Goal: Task Accomplishment & Management: Use online tool/utility

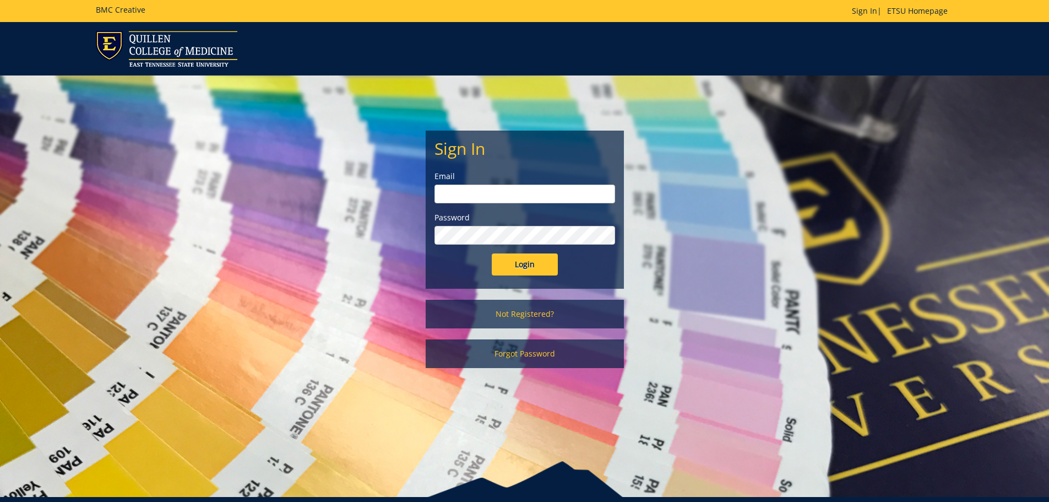
click at [486, 187] on input "email" at bounding box center [525, 194] width 181 height 19
type input "[PERSON_NAME][EMAIL_ADDRESS][DOMAIN_NAME]"
click at [492, 253] on input "Login" at bounding box center [525, 264] width 66 height 22
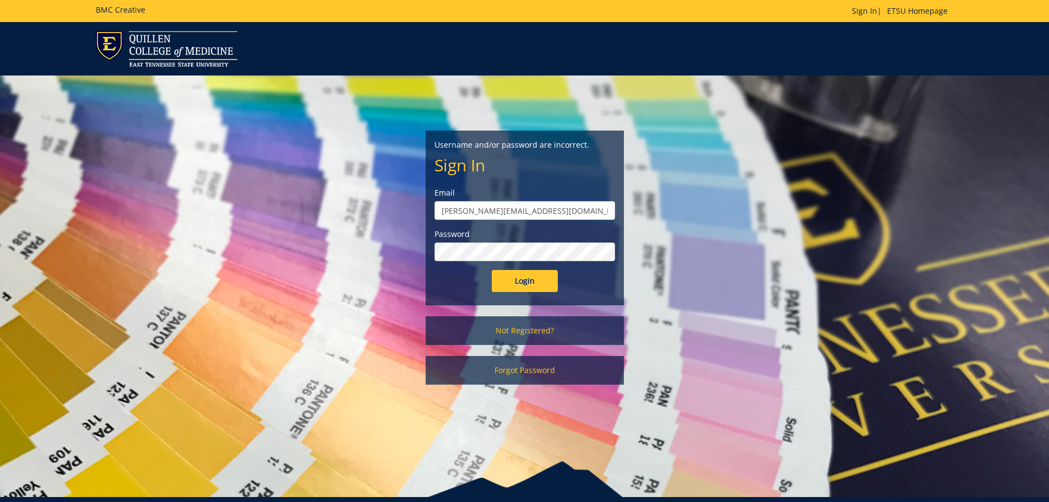
click at [492, 270] on input "Login" at bounding box center [525, 281] width 66 height 22
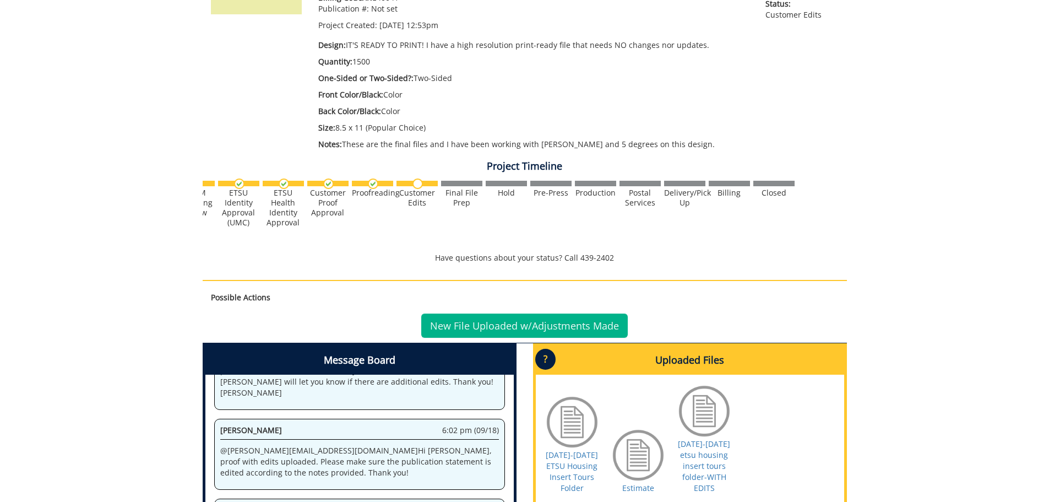
scroll to position [52, 0]
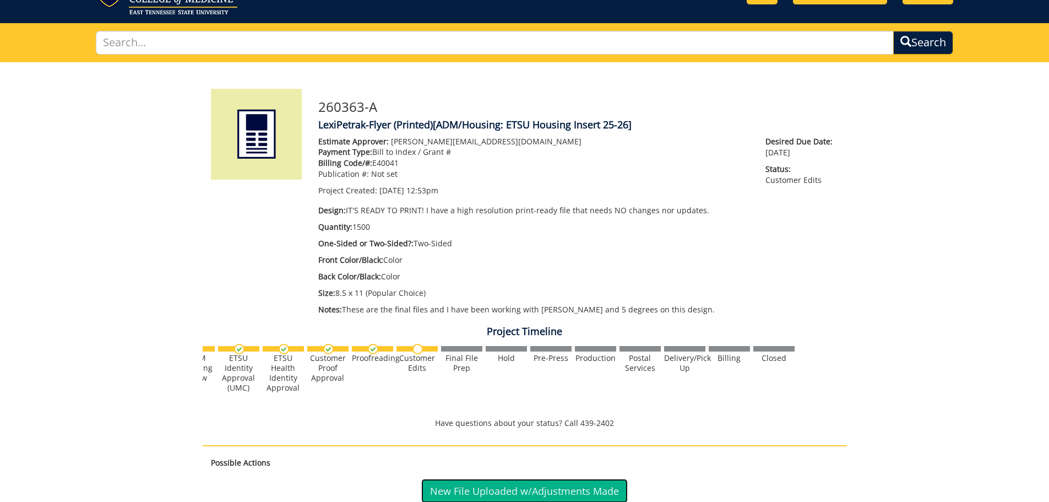
click at [588, 482] on link "New File Uploaded w/Adjustments Made" at bounding box center [524, 491] width 207 height 24
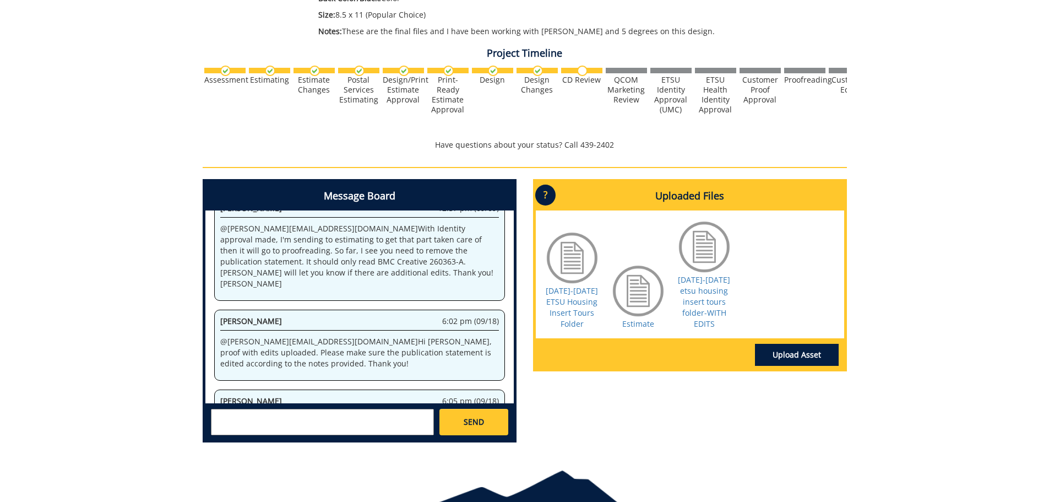
scroll to position [397, 0]
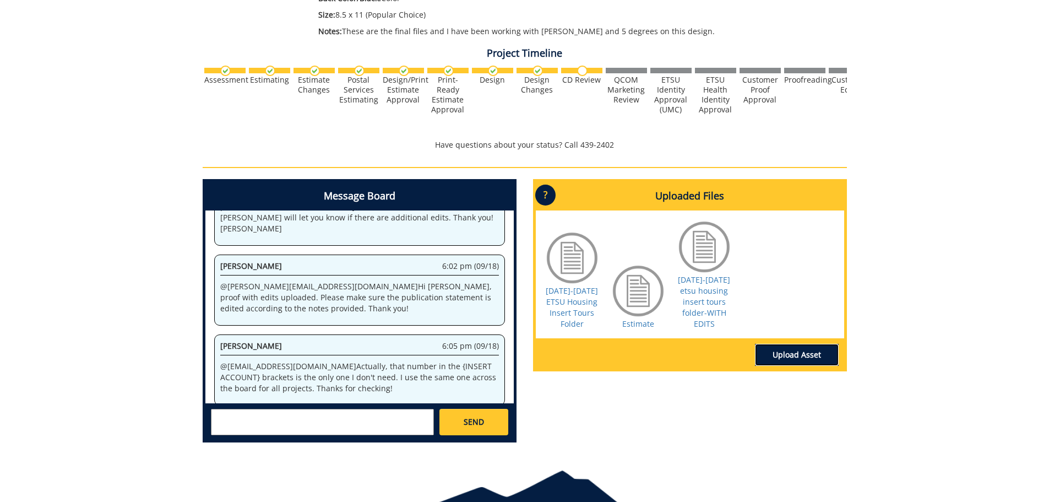
click at [791, 353] on link "Upload Asset" at bounding box center [797, 355] width 84 height 22
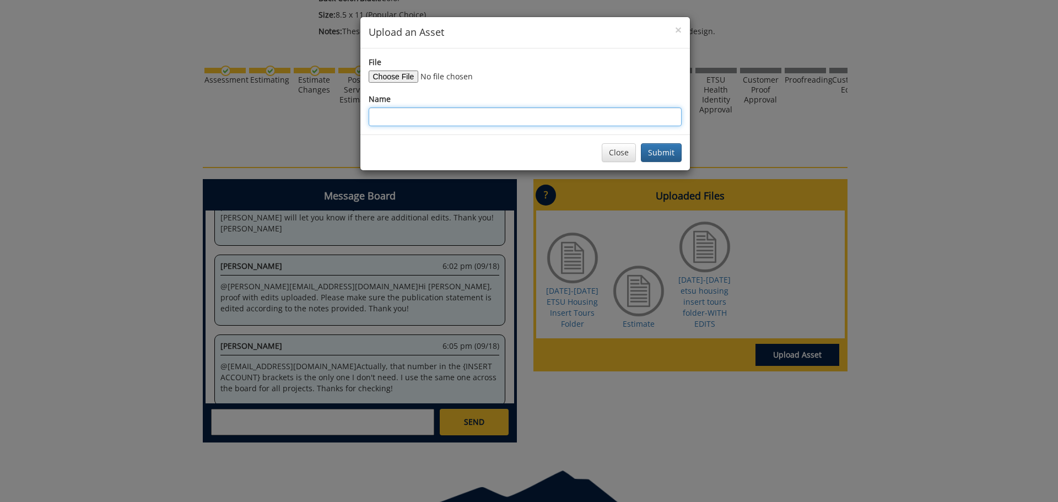
click at [390, 118] on input "Name" at bounding box center [525, 116] width 313 height 19
type input "2025-2026 Housing Insert Tours with BMC"
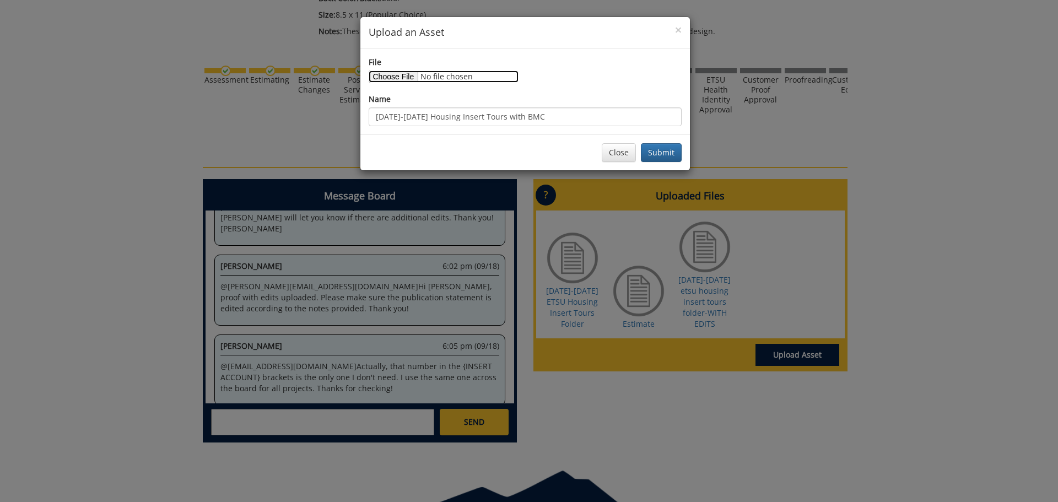
click at [404, 80] on input "File" at bounding box center [444, 77] width 150 height 12
type input "C:\fakepath\2025 ETSU Housing and Dining Insert V03 BMC Added.pdf"
click at [659, 158] on button "Submit" at bounding box center [661, 152] width 41 height 19
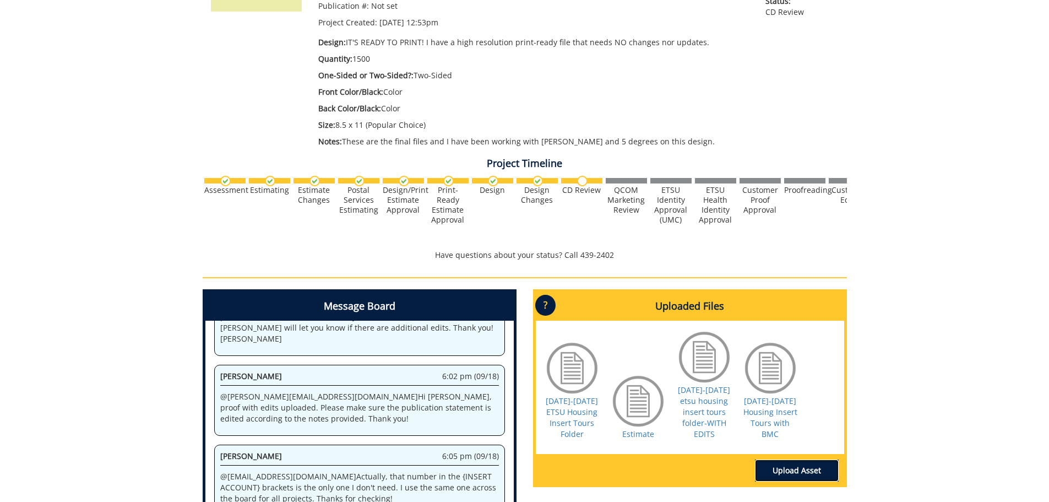
scroll to position [386, 0]
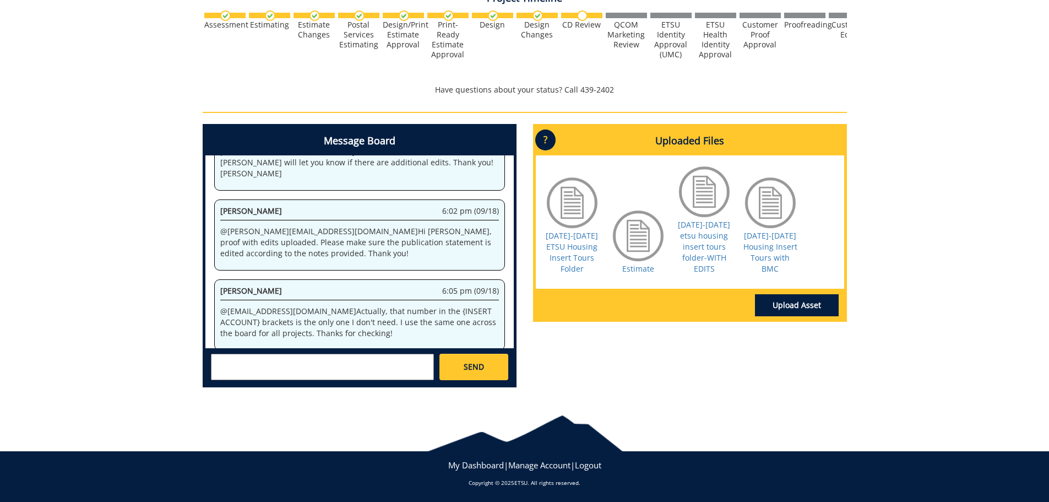
click at [290, 367] on textarea at bounding box center [322, 367] width 223 height 26
type textarea "Wonderful! Thank you all so much."
click at [457, 370] on link "SEND" at bounding box center [474, 367] width 68 height 26
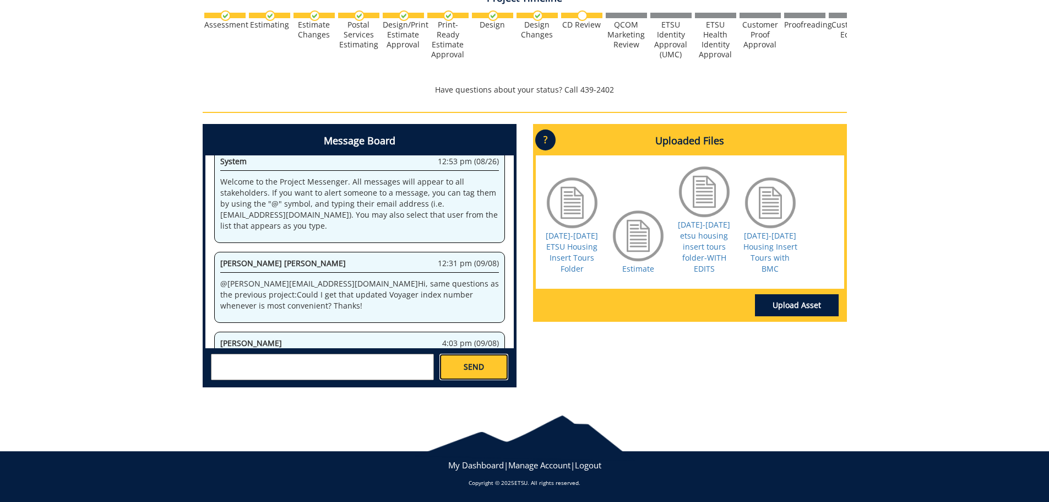
scroll to position [331, 0]
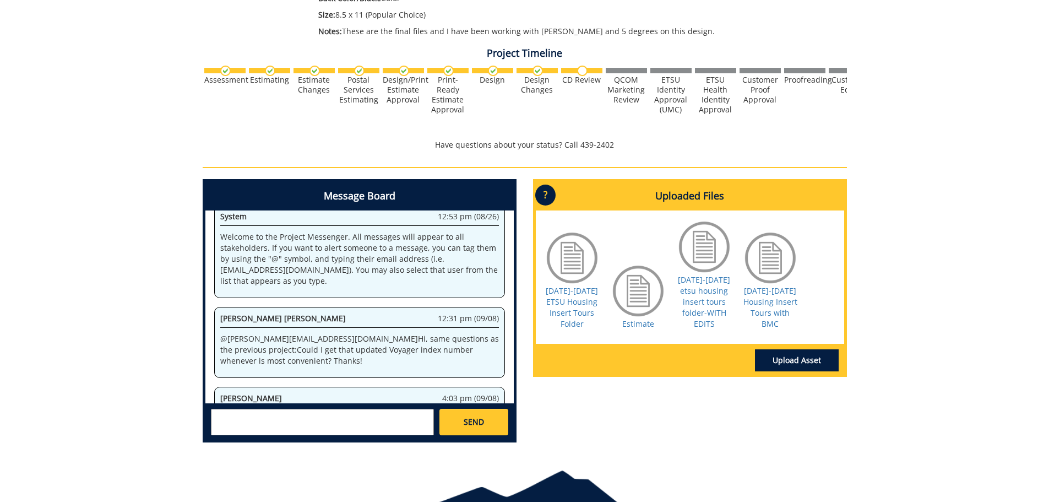
click at [155, 240] on div "260363-A LexiPetrak-Flyer (Printed) [ADM/Housing: ETSU Housing Insert 25-26] Es…" at bounding box center [524, 118] width 1049 height 668
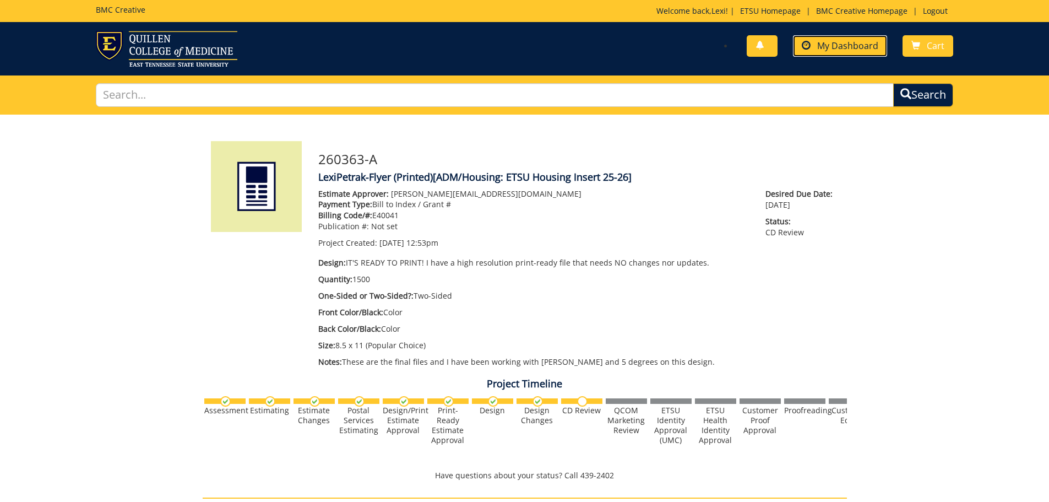
click at [820, 47] on span "My Dashboard" at bounding box center [848, 46] width 61 height 12
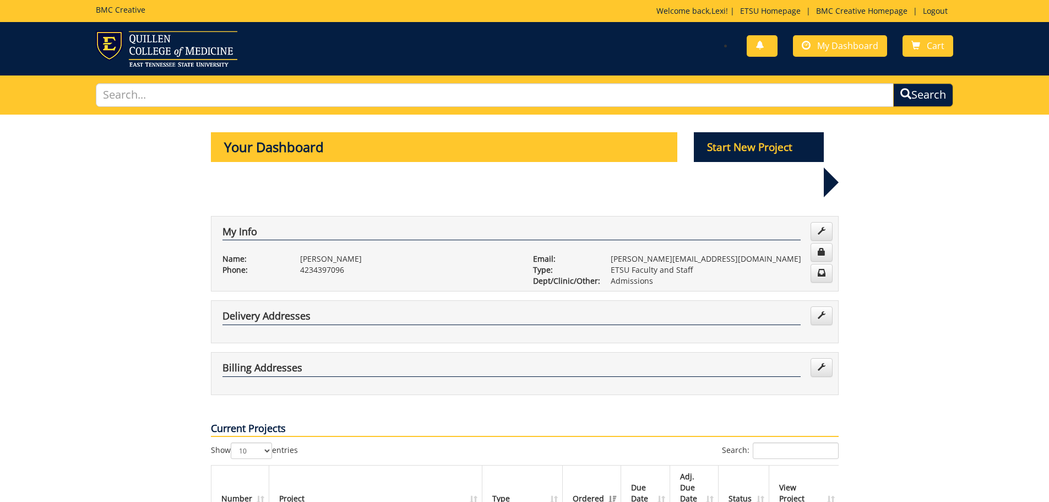
scroll to position [220, 0]
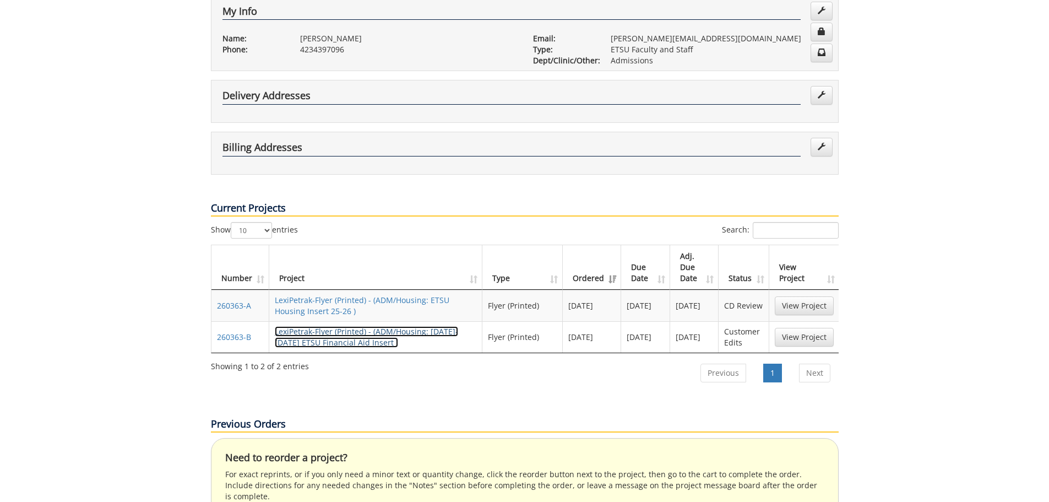
click at [427, 326] on link "LexiPetrak-Flyer (Printed) - (ADM/Housing: 2025-2026 ETSU Financial Aid Insert )" at bounding box center [366, 336] width 183 height 21
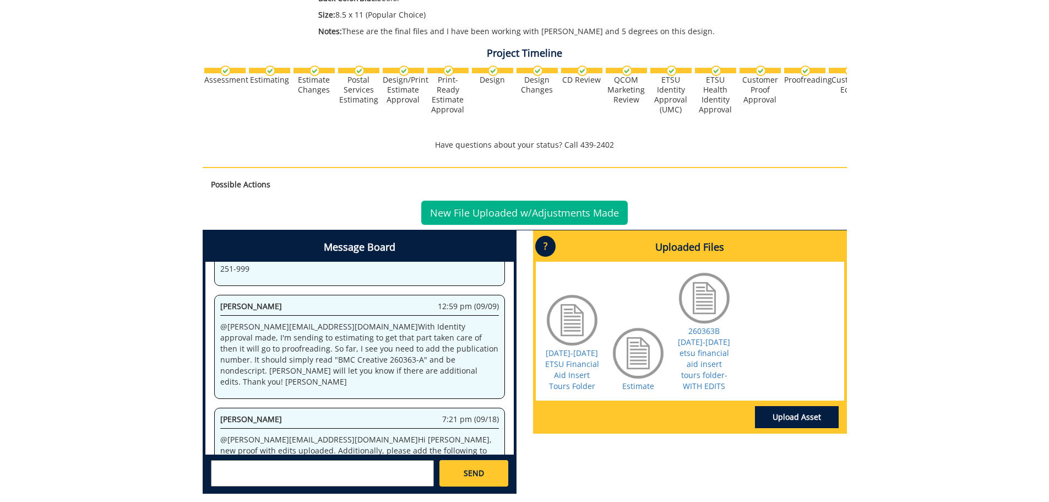
scroll to position [438, 0]
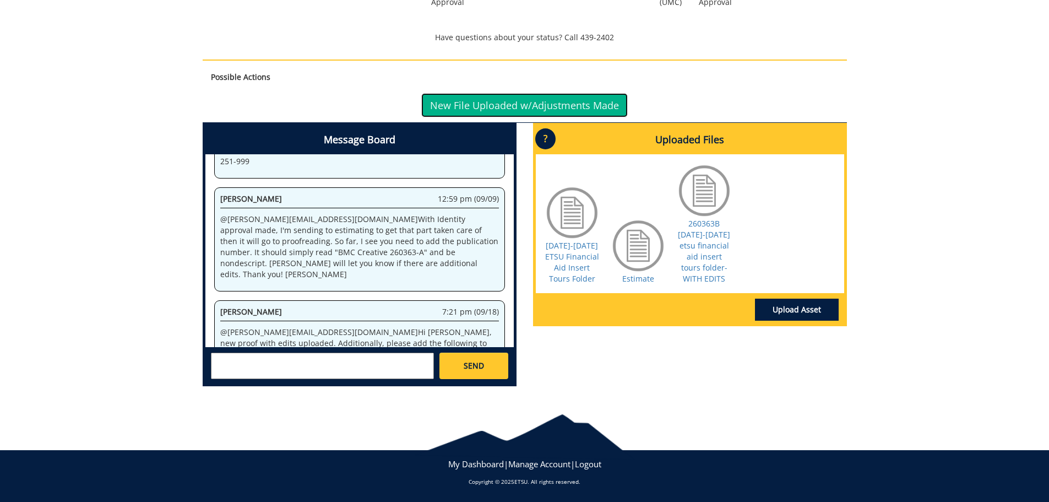
click at [526, 104] on link "New File Uploaded w/Adjustments Made" at bounding box center [524, 105] width 207 height 24
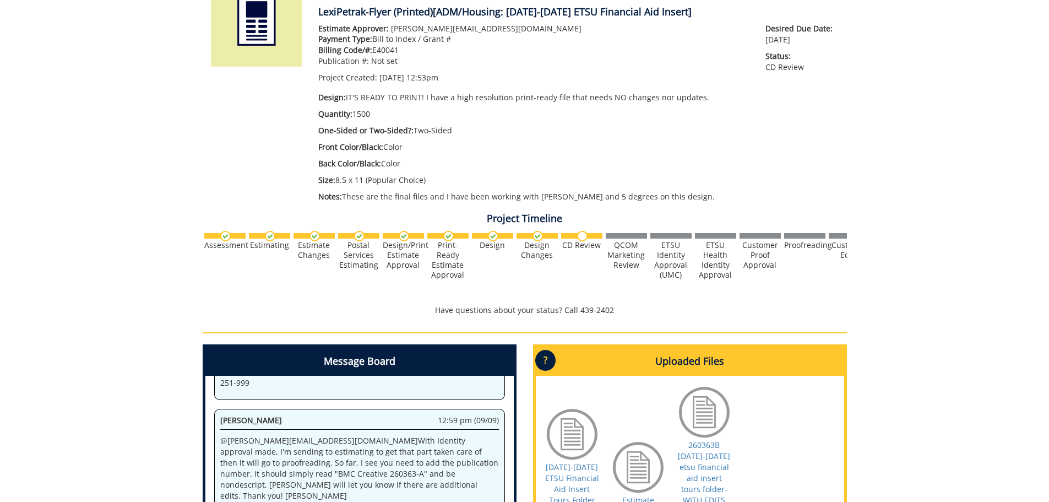
scroll to position [386, 0]
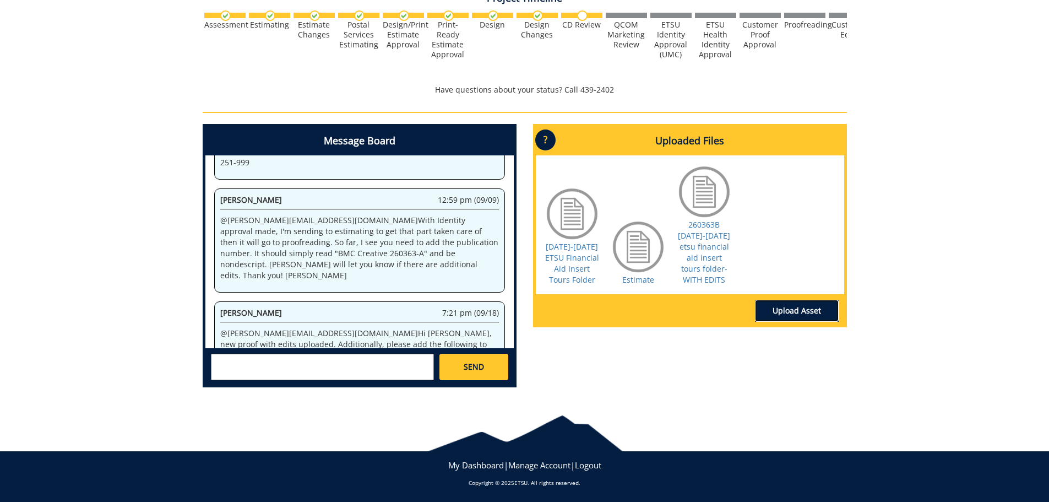
click at [815, 311] on link "Upload Asset" at bounding box center [797, 311] width 84 height 22
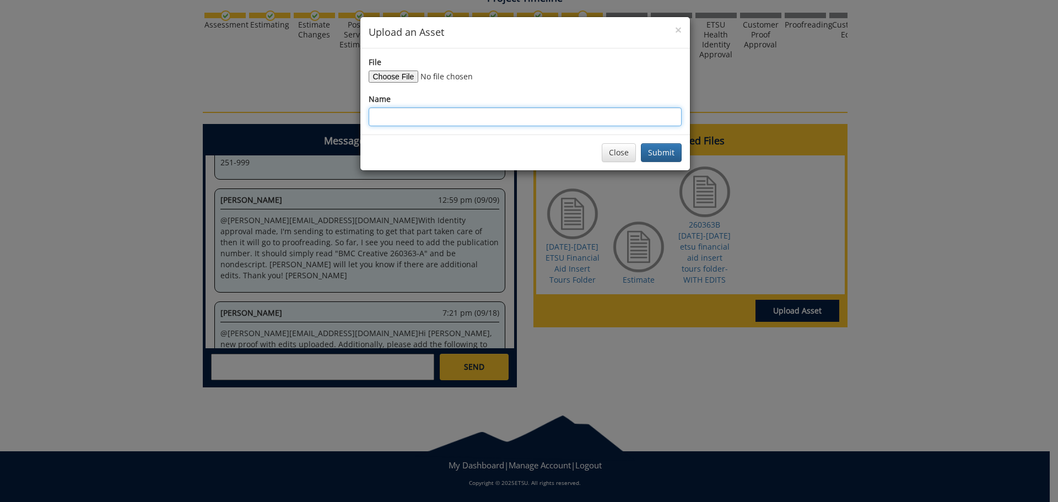
click at [411, 114] on input "Name" at bounding box center [525, 116] width 313 height 19
type input "ETSU Financial Aid Tours Folder with BMC"
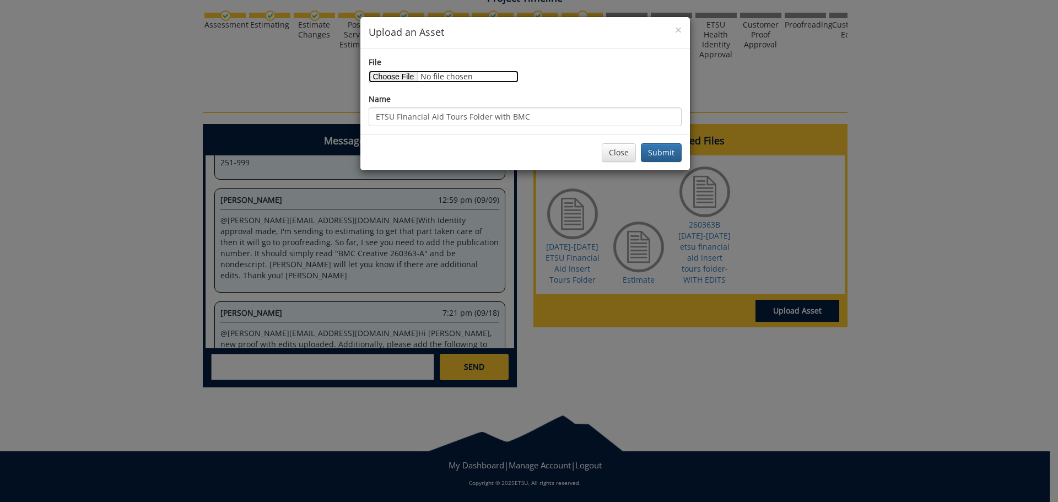
click at [399, 75] on input "File" at bounding box center [444, 77] width 150 height 12
type input "C:\fakepath\ETSU Financial Aid Insert 2025 V04 With BMC.pdf"
click at [661, 156] on button "Submit" at bounding box center [661, 152] width 41 height 19
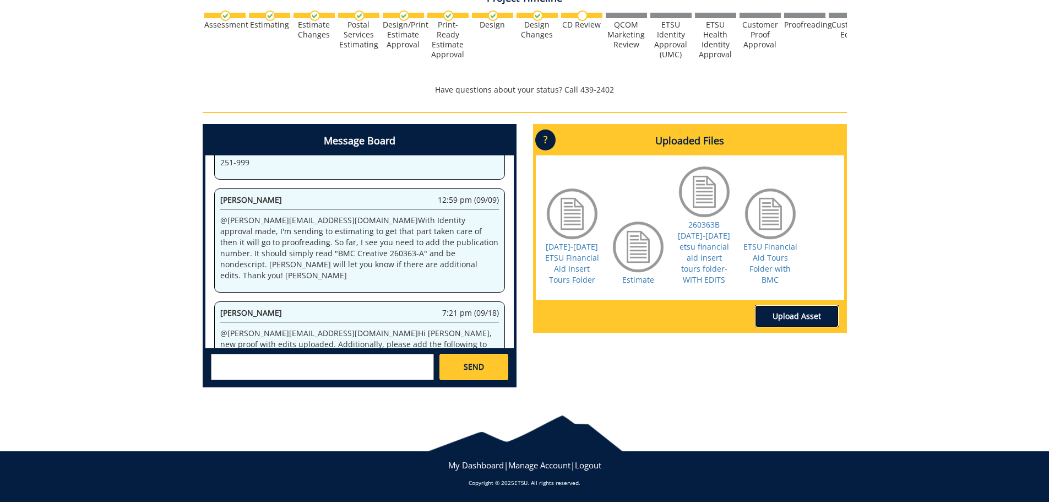
click at [811, 322] on link "Upload Asset" at bounding box center [797, 316] width 84 height 22
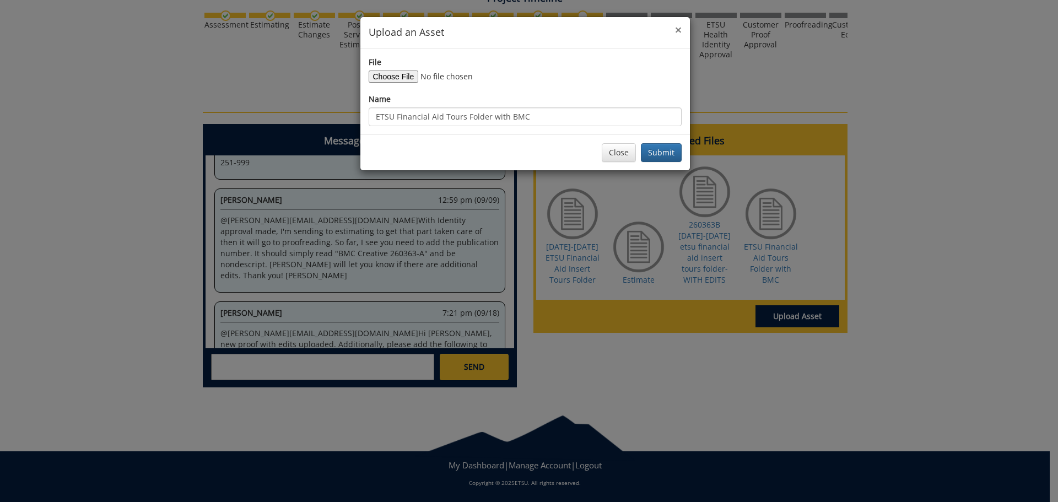
click at [680, 22] on span "×" at bounding box center [678, 29] width 7 height 15
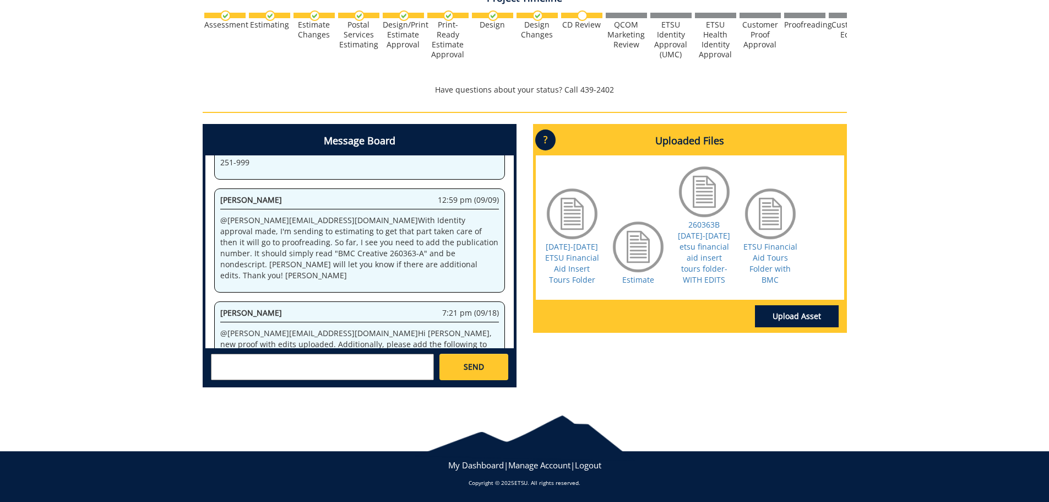
click at [775, 382] on div "Message Board System 12:54 pm (08/26) Welcome to the Project Messenger. All mes…" at bounding box center [524, 260] width 661 height 272
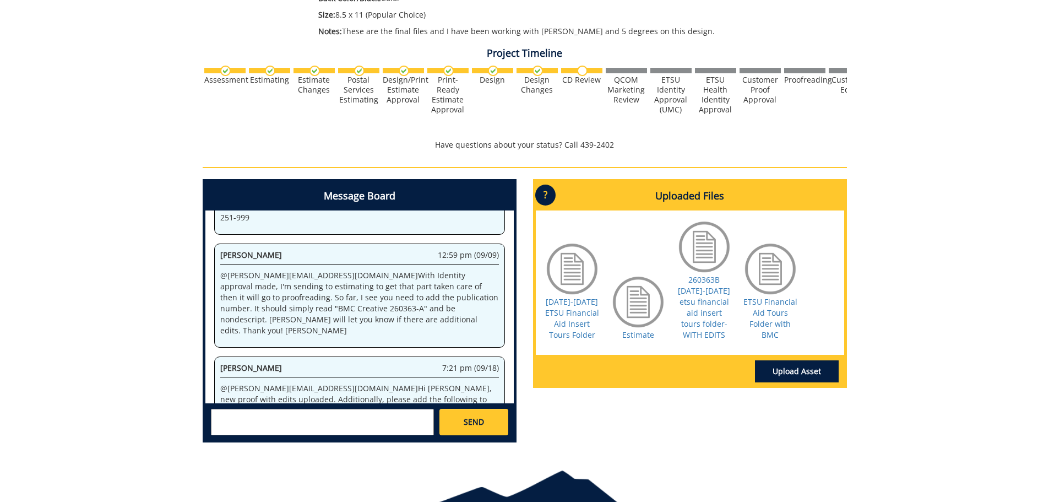
scroll to position [0, 0]
